Goal: Contribute content: Add original content to the website for others to see

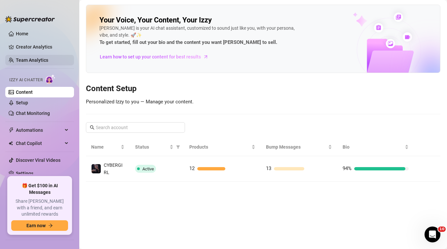
click at [29, 60] on link "Team Analytics" at bounding box center [32, 59] width 32 height 5
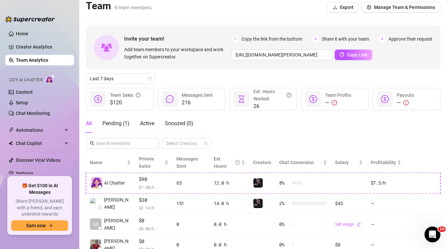
scroll to position [5, 0]
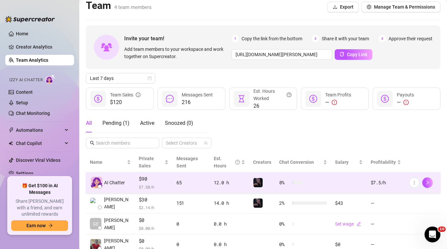
click at [176, 185] on div "65" at bounding box center [190, 182] width 29 height 7
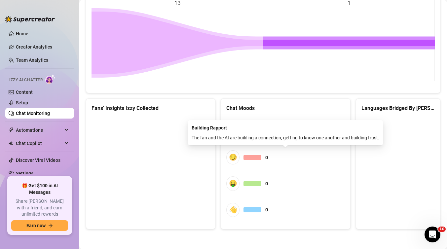
scroll to position [119, 0]
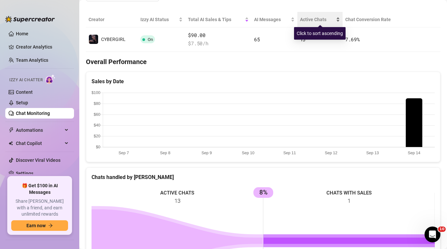
click at [312, 18] on span "Active Chats" at bounding box center [317, 19] width 35 height 7
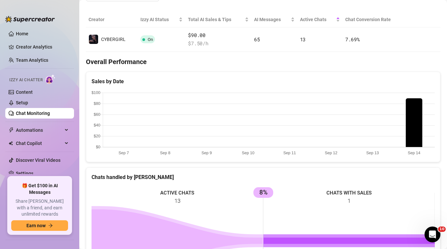
click at [96, 21] on th "Creator" at bounding box center [112, 20] width 52 height 16
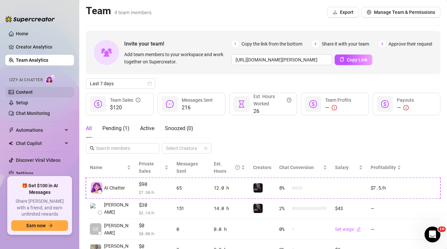
click at [23, 92] on link "Content" at bounding box center [24, 91] width 17 height 5
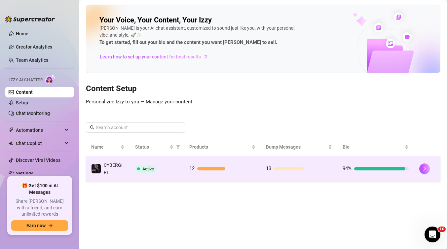
click at [178, 169] on div "Active" at bounding box center [157, 169] width 44 height 8
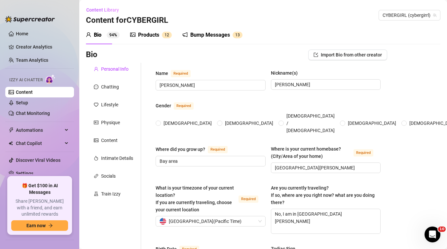
radio input "true"
checkbox input "true"
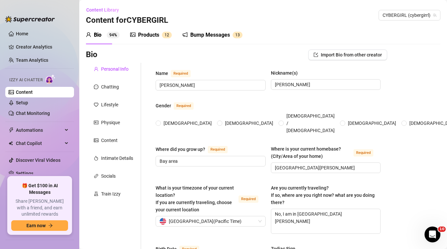
checkbox input "true"
type input "[DATE]"
click at [108, 144] on div "Content" at bounding box center [109, 140] width 17 height 7
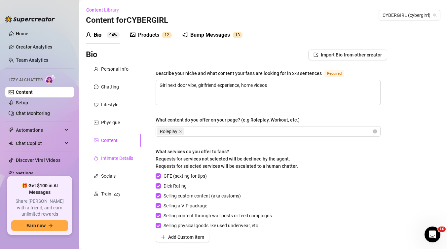
click at [119, 159] on div "Intimate Details" at bounding box center [117, 158] width 32 height 7
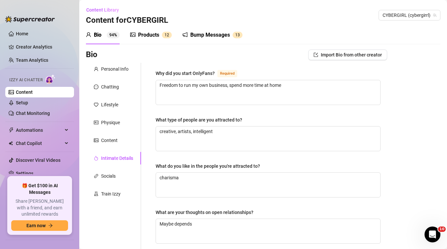
click at [144, 38] on div "Products" at bounding box center [148, 35] width 21 height 8
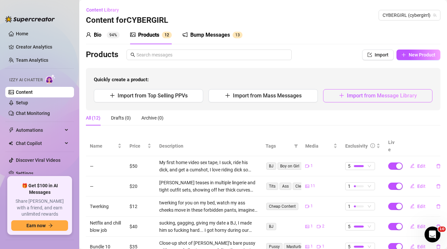
click at [374, 97] on span "Import from Message Library" at bounding box center [382, 95] width 70 height 6
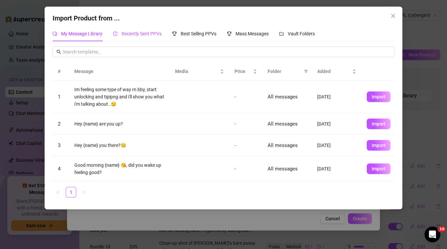
click at [147, 34] on span "Recently Sent PPVs" at bounding box center [142, 33] width 40 height 5
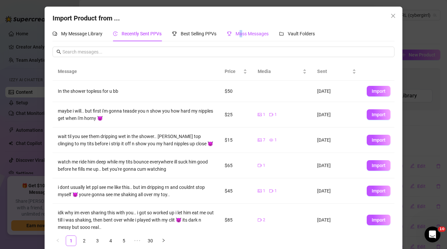
click at [242, 33] on span "Mass Messages" at bounding box center [251, 33] width 33 height 5
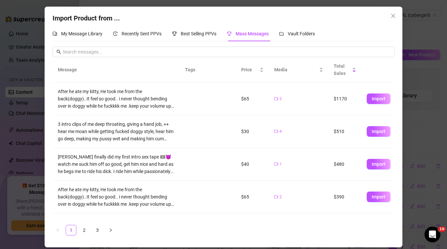
click at [318, 18] on div "Import Product from ..." at bounding box center [222, 18] width 341 height 10
click at [301, 32] on span "Vault Folders" at bounding box center [301, 33] width 27 height 5
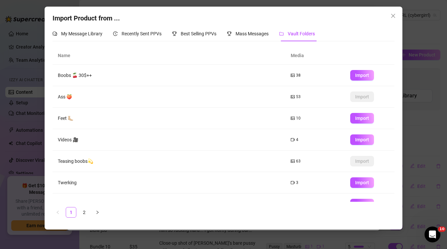
click at [295, 56] on th "Media" at bounding box center [314, 56] width 59 height 18
click at [96, 34] on span "My Message Library" at bounding box center [81, 33] width 41 height 5
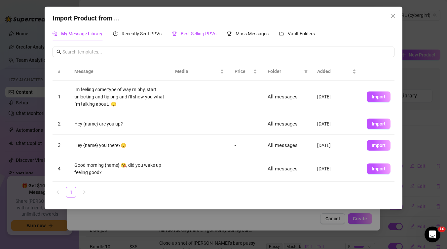
click at [203, 32] on span "Best Selling PPVs" at bounding box center [199, 33] width 36 height 5
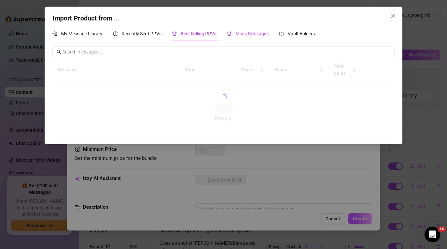
click at [248, 32] on span "Mass Messages" at bounding box center [251, 33] width 33 height 5
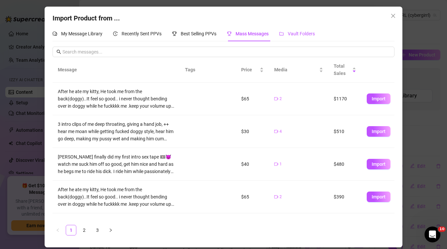
click at [294, 36] on span "Vault Folders" at bounding box center [301, 33] width 27 height 5
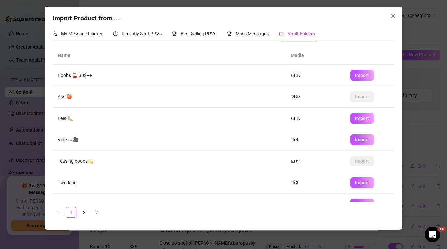
click at [301, 35] on span "Vault Folders" at bounding box center [301, 33] width 27 height 5
click at [298, 35] on span "Vault Folders" at bounding box center [301, 33] width 27 height 5
click at [265, 49] on th "Name" at bounding box center [168, 56] width 232 height 18
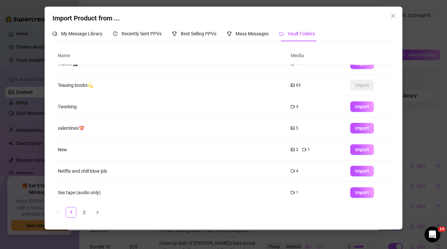
scroll to position [78, 0]
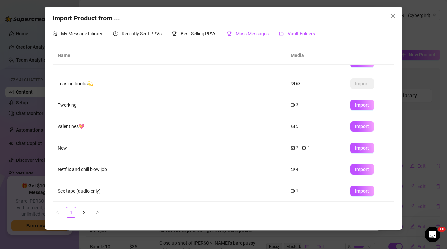
click at [256, 35] on span "Mass Messages" at bounding box center [251, 33] width 33 height 5
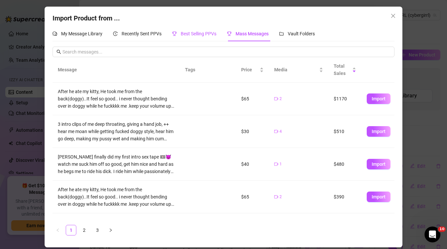
click at [195, 36] on span "Best Selling PPVs" at bounding box center [199, 33] width 36 height 5
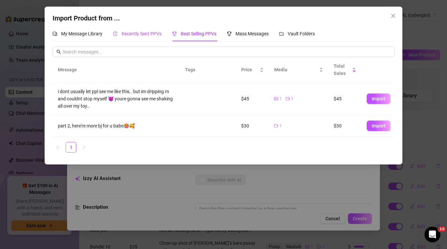
click at [139, 34] on span "Recently Sent PPVs" at bounding box center [142, 33] width 40 height 5
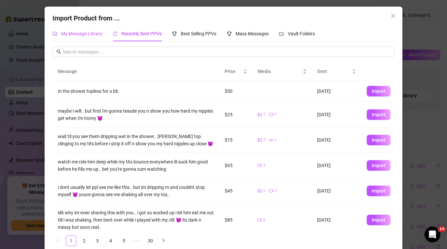
click at [85, 34] on span "My Message Library" at bounding box center [81, 33] width 41 height 5
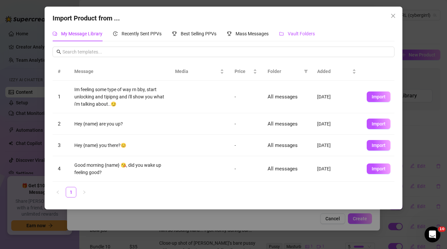
click at [303, 31] on div "Vault Folders" at bounding box center [297, 33] width 36 height 7
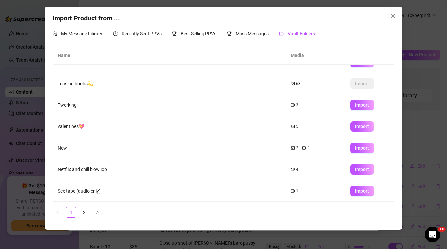
click at [305, 34] on span "Vault Folders" at bounding box center [301, 33] width 27 height 5
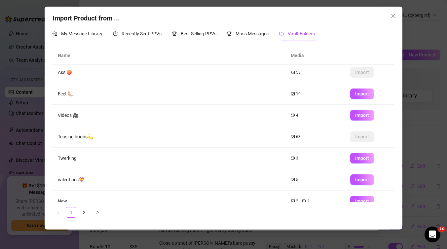
scroll to position [0, 0]
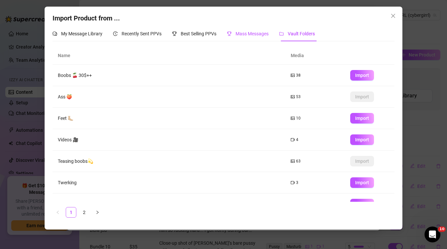
click at [255, 34] on span "Mass Messages" at bounding box center [251, 33] width 33 height 5
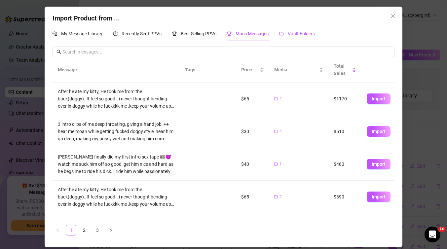
click at [305, 31] on span "Vault Folders" at bounding box center [301, 33] width 27 height 5
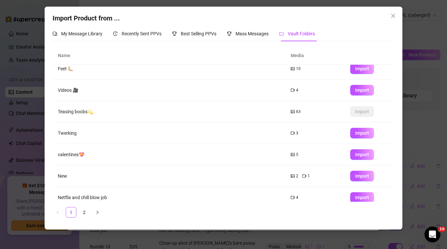
scroll to position [78, 0]
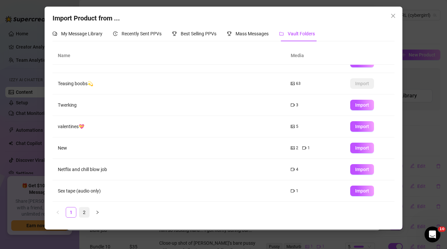
click at [87, 212] on link "2" at bounding box center [84, 212] width 10 height 10
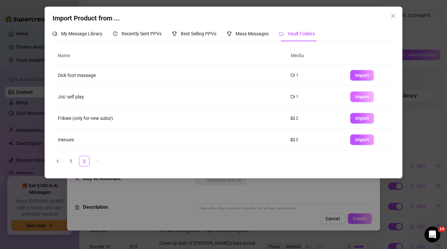
click at [364, 96] on span "Import" at bounding box center [362, 96] width 14 height 5
type textarea "Type your message here..."
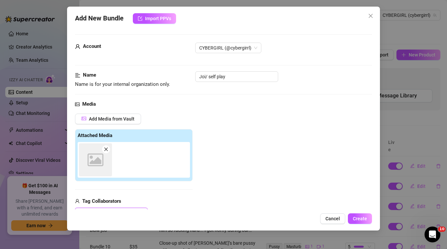
scroll to position [3, 0]
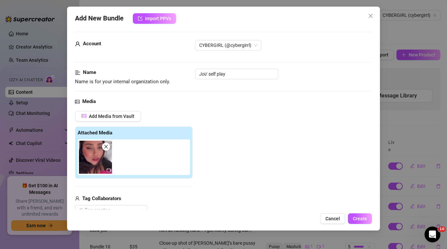
click at [106, 147] on icon "close" at bounding box center [106, 146] width 5 height 5
type input "0"
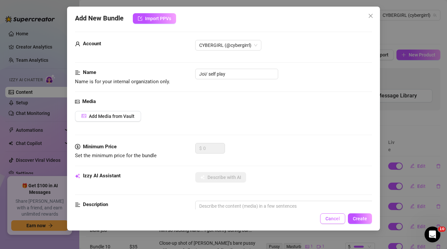
click at [333, 220] on span "Cancel" at bounding box center [332, 218] width 15 height 5
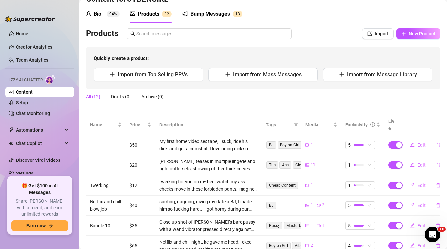
scroll to position [15, 0]
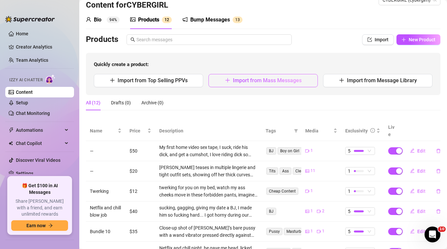
click at [271, 79] on span "Import from Mass Messages" at bounding box center [267, 80] width 69 height 6
type textarea "Type your message here..."
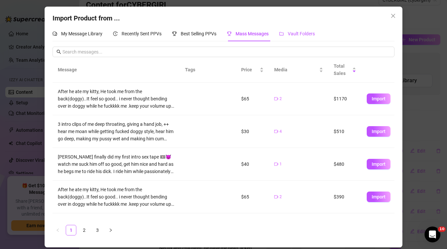
click at [310, 32] on span "Vault Folders" at bounding box center [301, 33] width 27 height 5
